Goal: Task Accomplishment & Management: Use online tool/utility

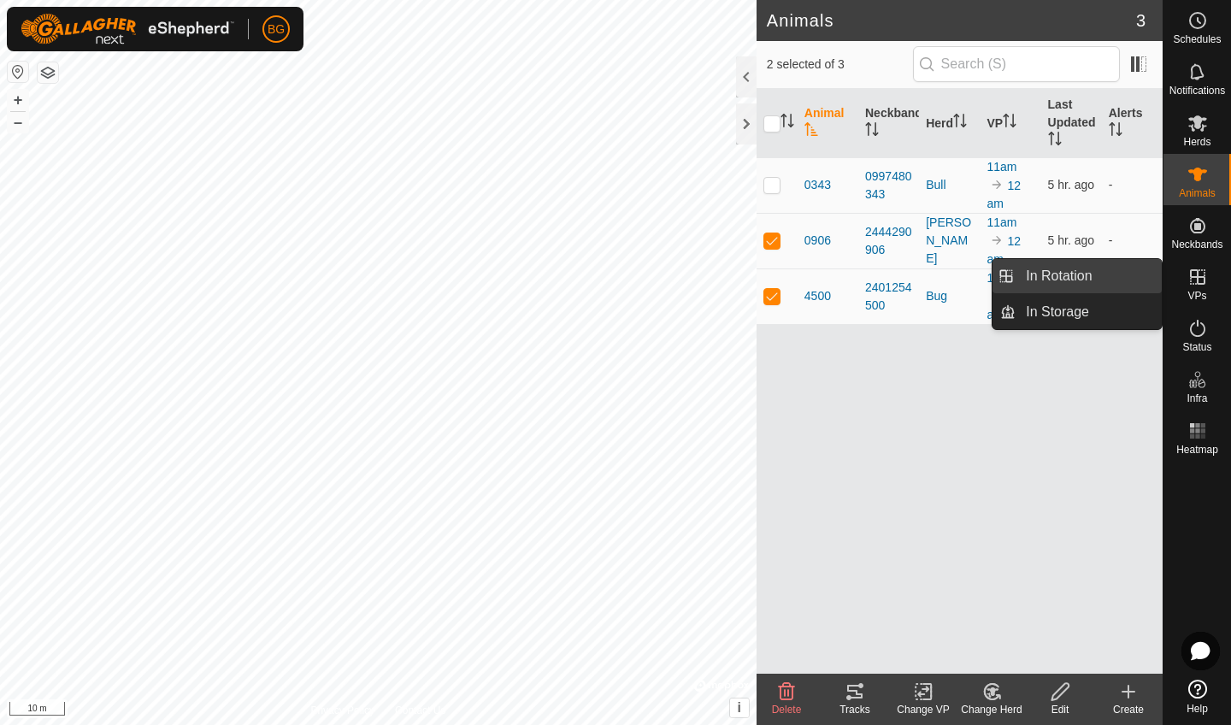
click at [1094, 279] on link "In Rotation" at bounding box center [1088, 276] width 146 height 34
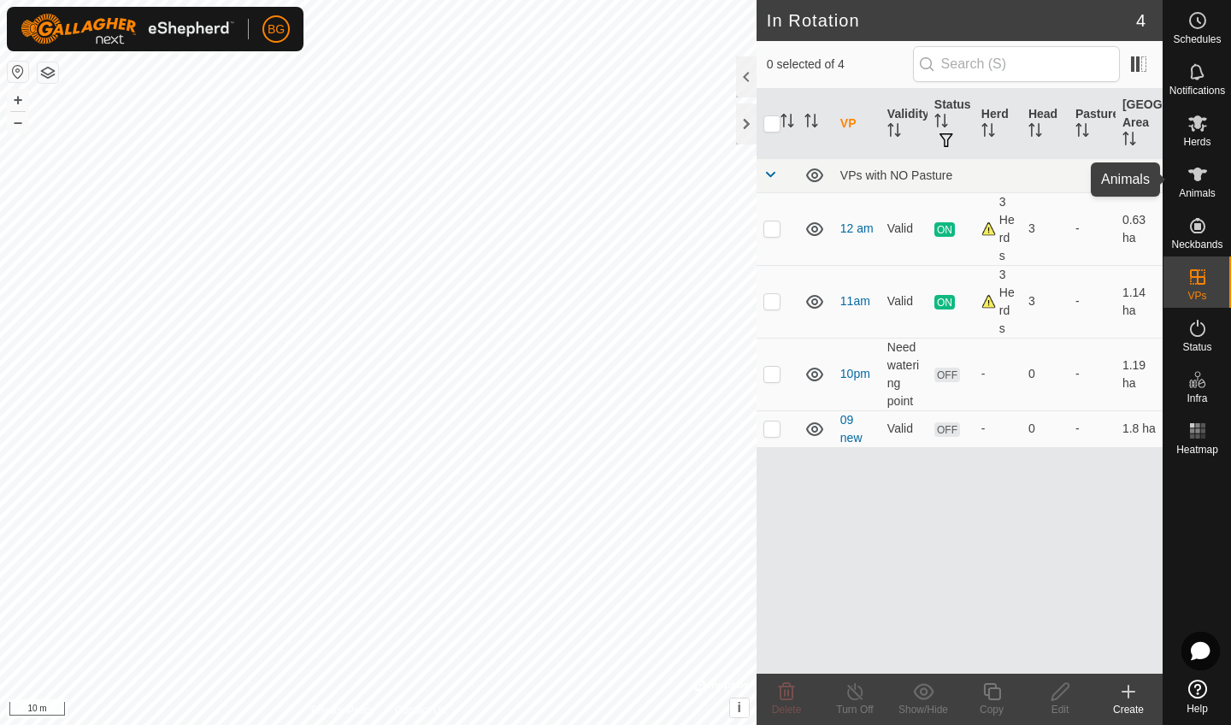
click at [1200, 177] on icon at bounding box center [1197, 174] width 19 height 14
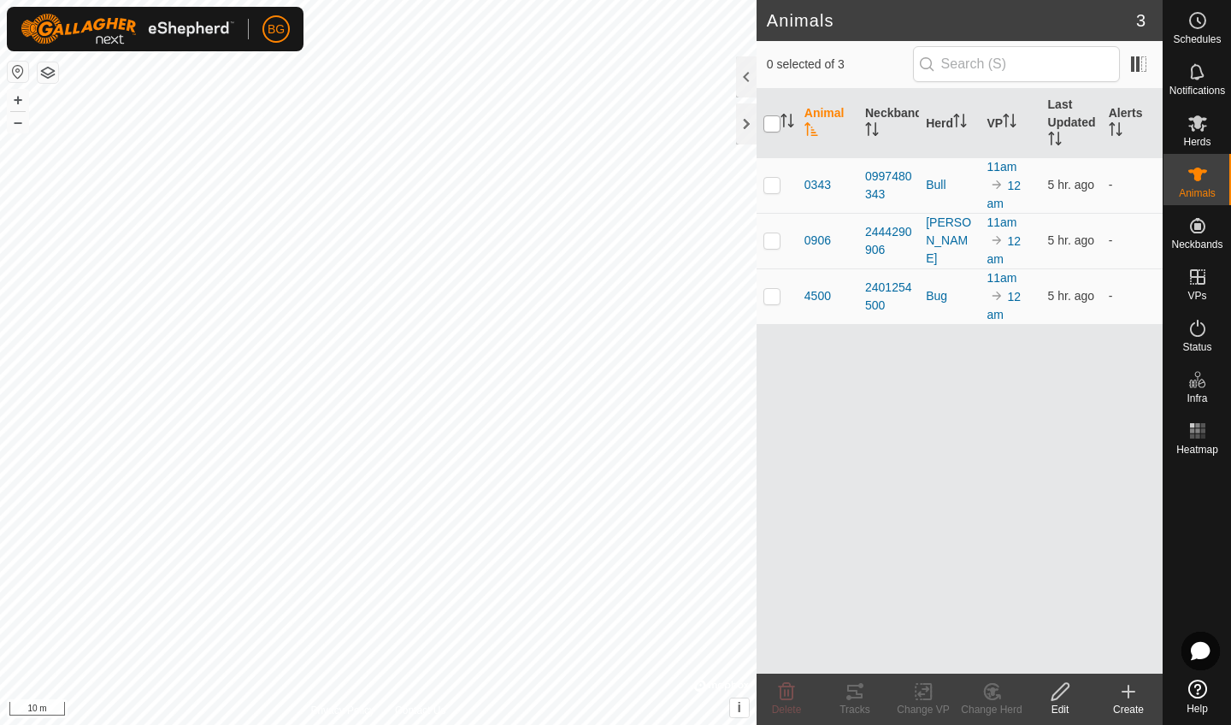
click at [770, 125] on input "checkbox" at bounding box center [771, 123] width 17 height 17
checkbox input "true"
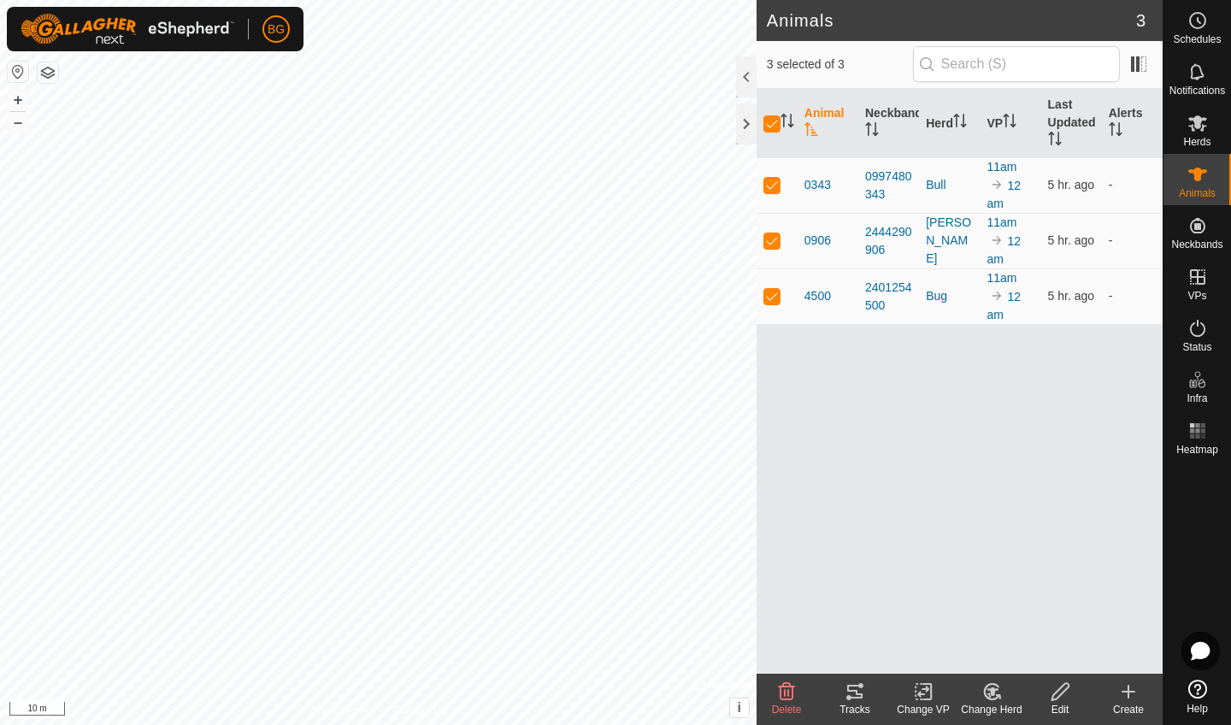
click at [865, 707] on div "Tracks" at bounding box center [854, 709] width 68 height 15
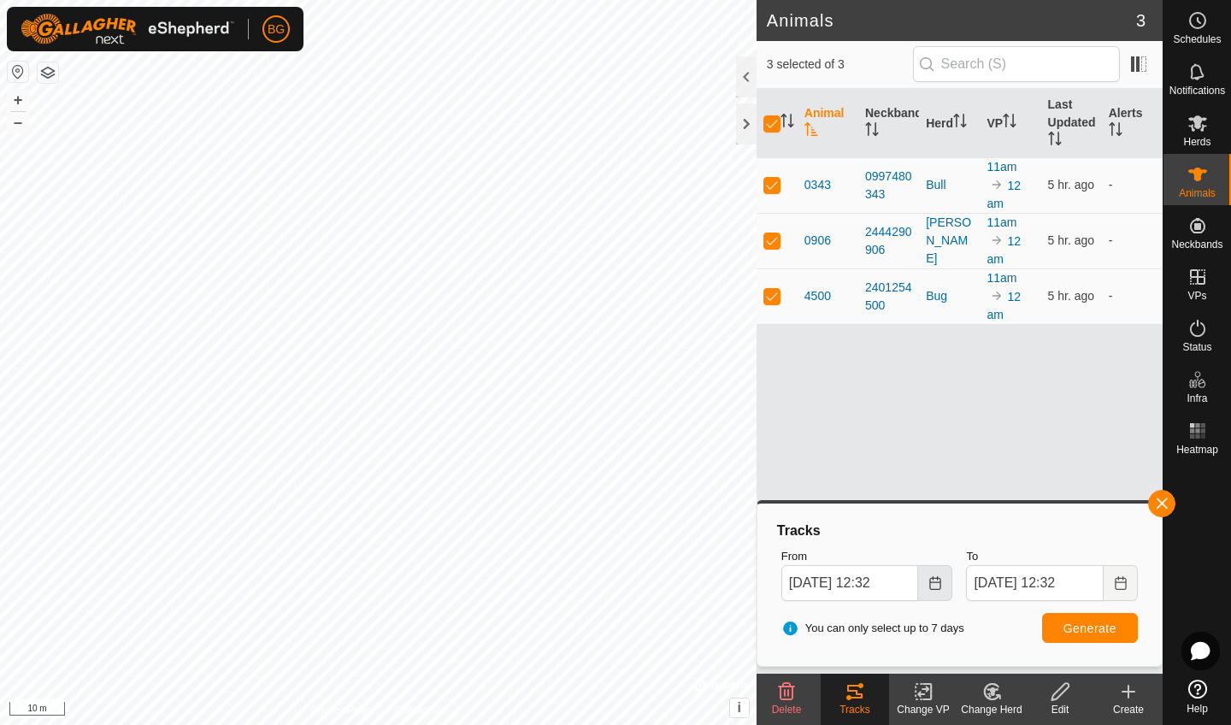
click at [937, 590] on button "Choose Date" at bounding box center [935, 583] width 34 height 36
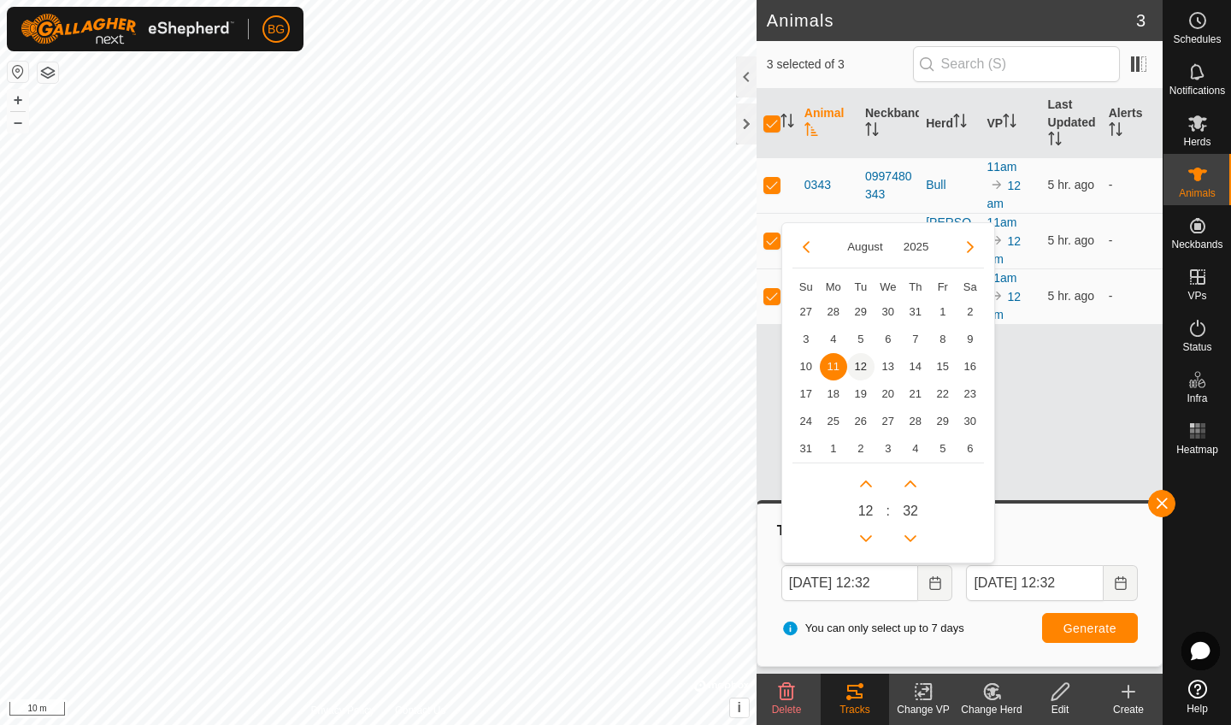
click at [857, 361] on span "12" at bounding box center [860, 366] width 27 height 27
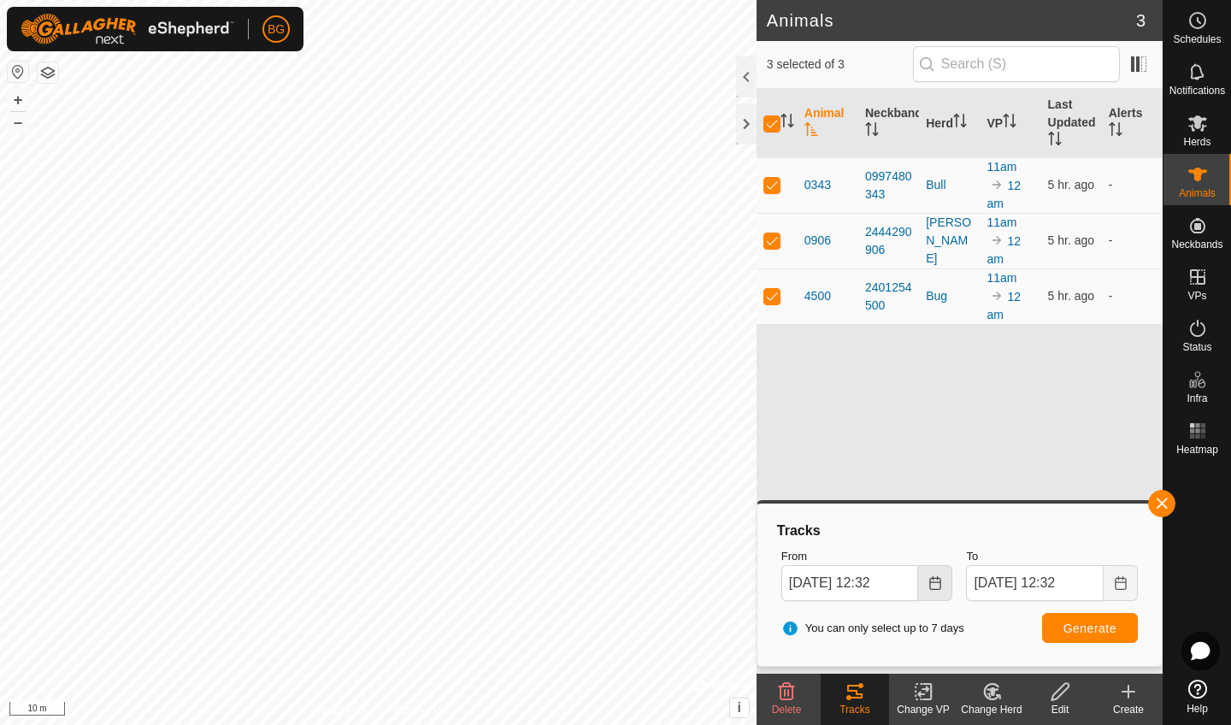
click at [931, 584] on icon "Choose Date" at bounding box center [935, 583] width 14 height 14
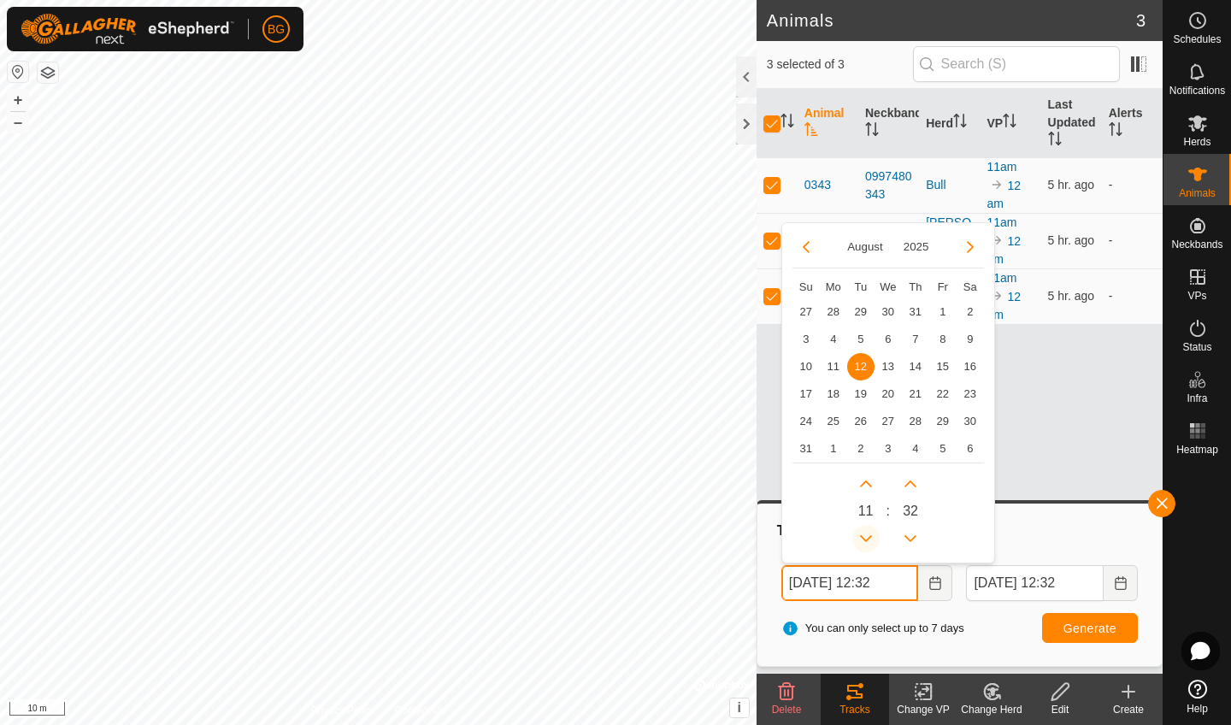
click at [866, 532] on button "Previous Hour" at bounding box center [865, 538] width 27 height 27
click at [867, 534] on span "Previous Hour" at bounding box center [867, 534] width 0 height 0
click at [866, 532] on button "Previous Hour" at bounding box center [865, 538] width 27 height 27
click at [866, 532] on icon "Previous Hour" at bounding box center [866, 539] width 14 height 14
click at [866, 532] on button "Previous Hour" at bounding box center [865, 538] width 27 height 27
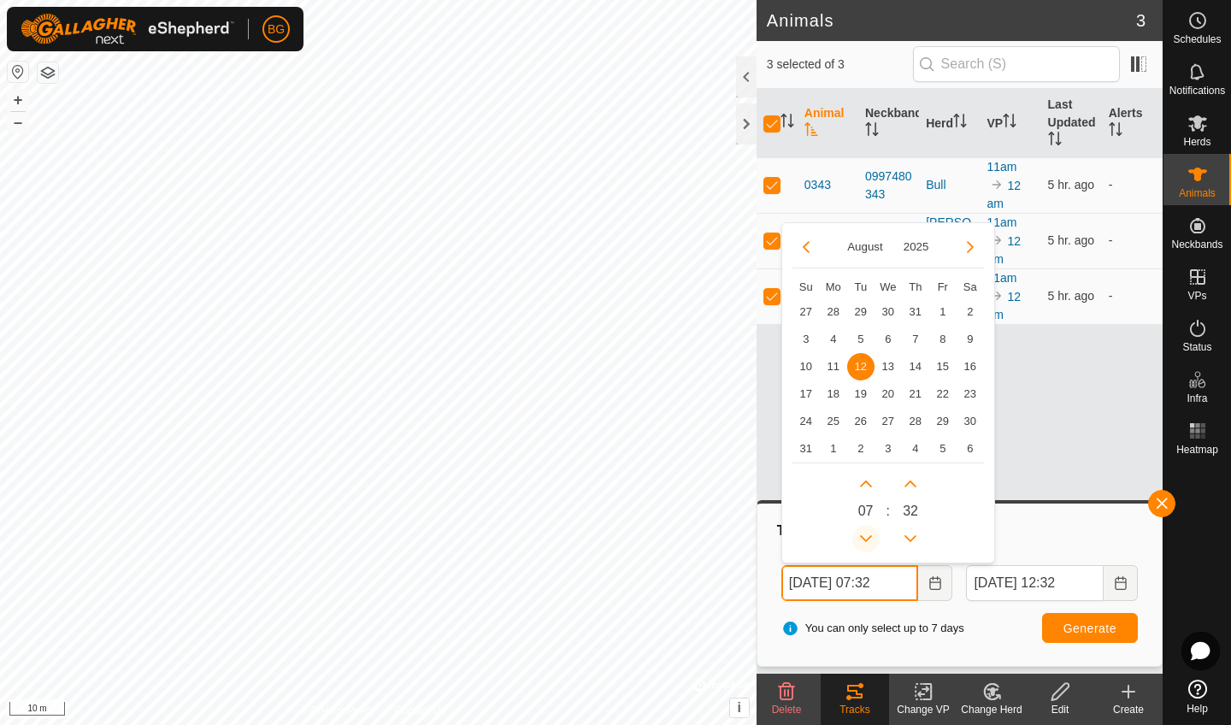
click at [866, 532] on icon "Previous Hour" at bounding box center [866, 539] width 14 height 14
type input "[DATE] 03:32"
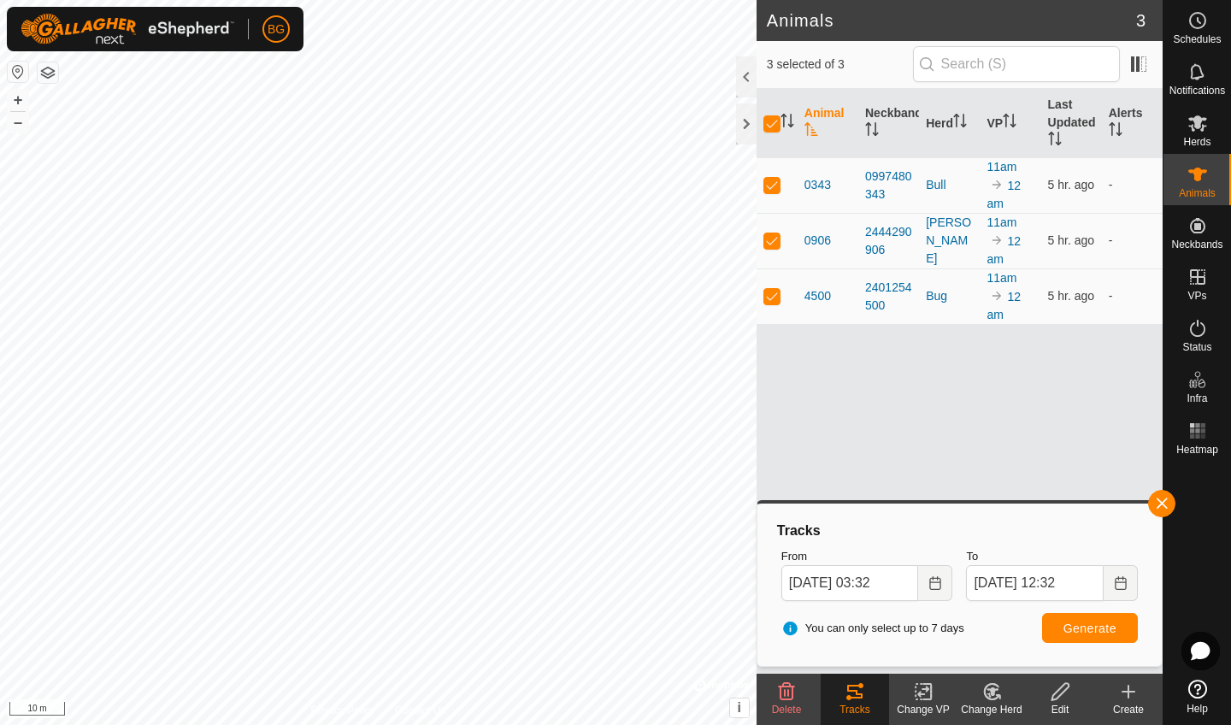
click at [1089, 632] on span "Generate" at bounding box center [1089, 628] width 53 height 14
click at [1164, 499] on button "button" at bounding box center [1161, 503] width 27 height 27
